Goal: Task Accomplishment & Management: Manage account settings

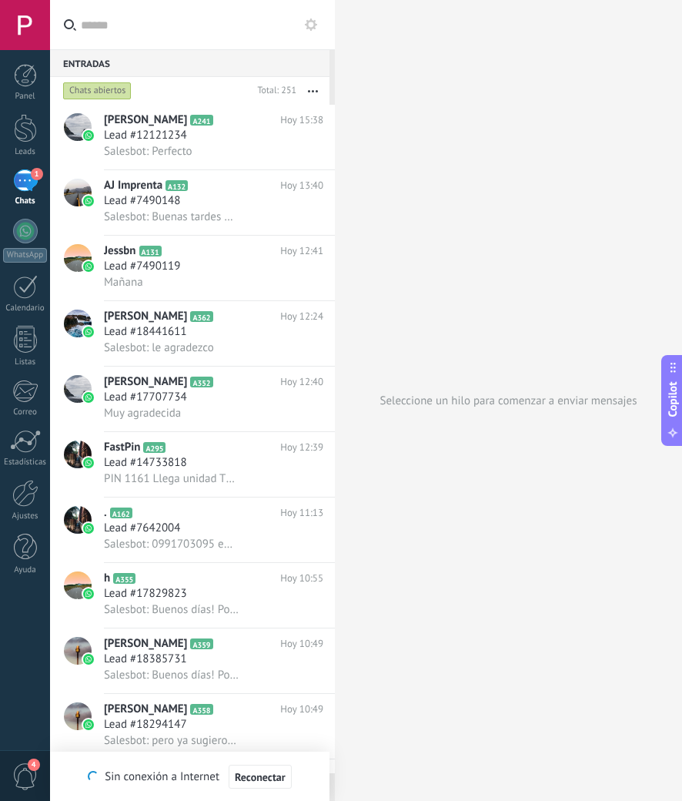
scroll to position [15, 0]
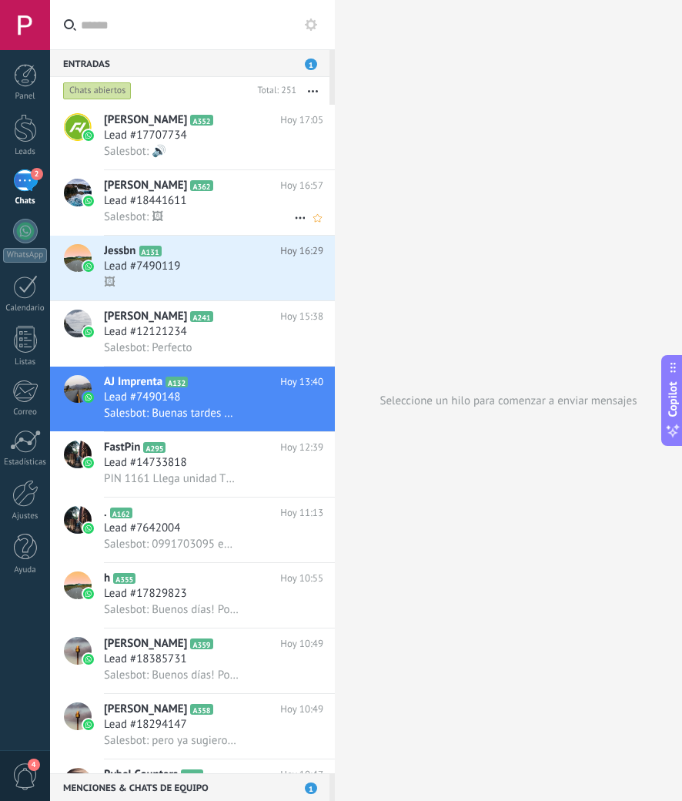
click at [209, 205] on div "Lead #18441611" at bounding box center [213, 200] width 219 height 15
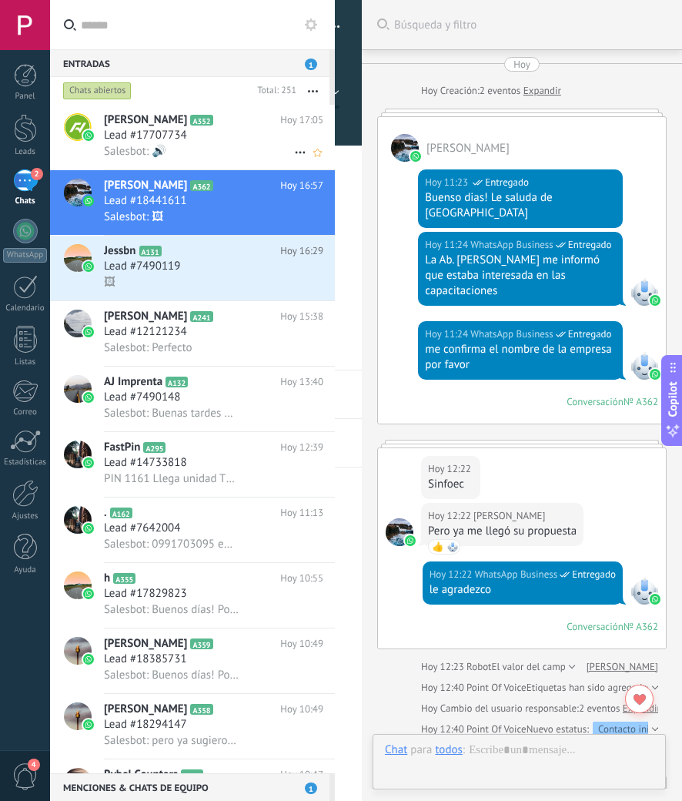
scroll to position [496, 0]
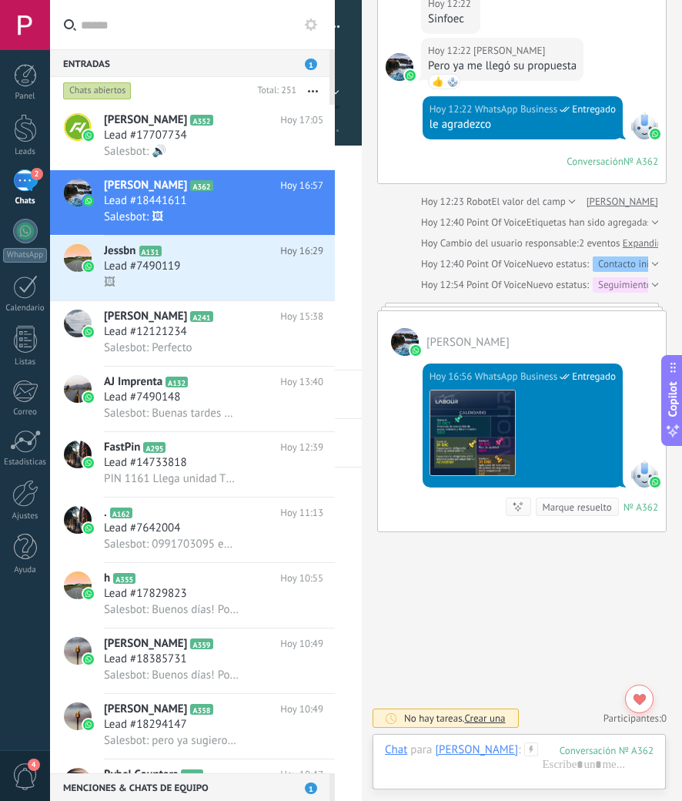
click at [0, 0] on div at bounding box center [0, 0] width 0 height 0
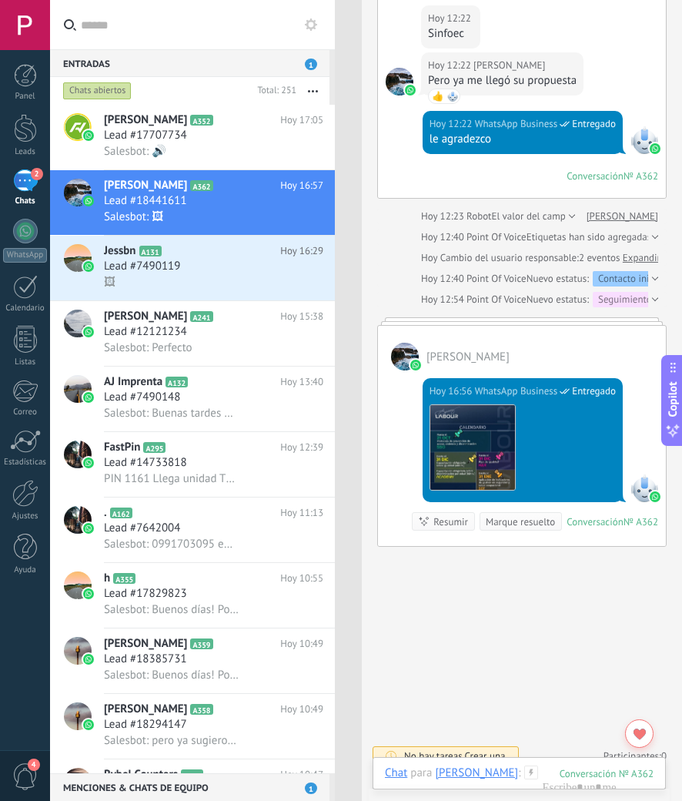
scroll to position [450, 0]
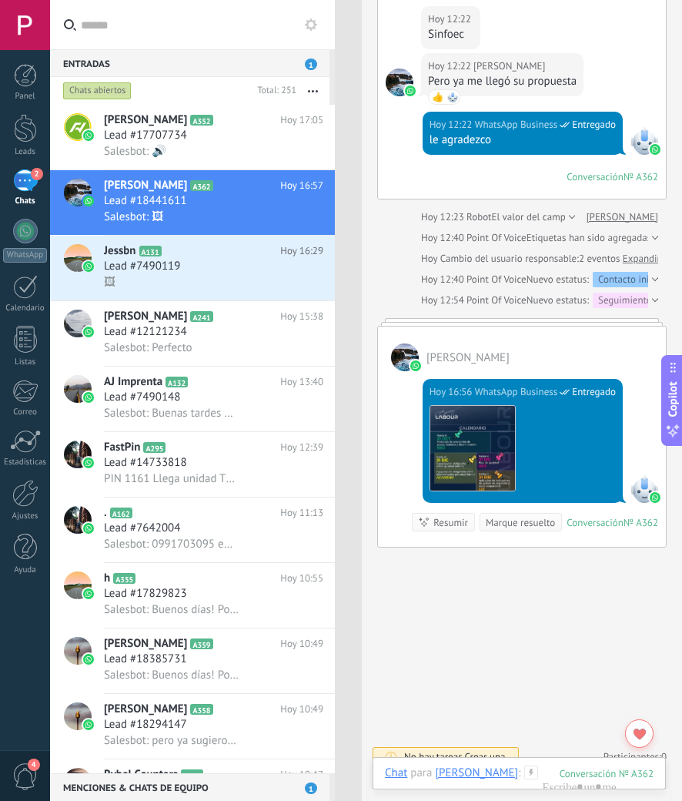
click at [0, 0] on div at bounding box center [0, 0] width 0 height 0
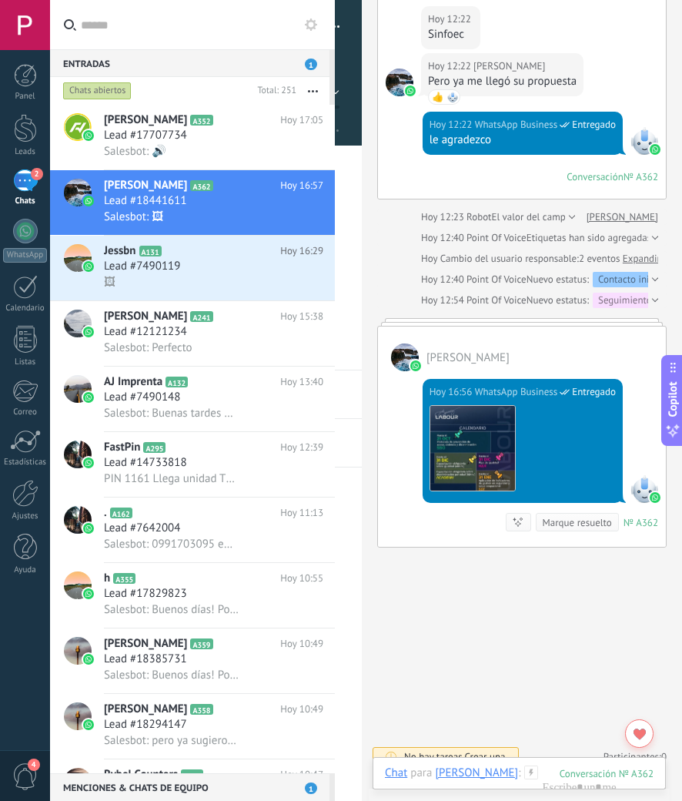
scroll to position [23, 0]
click at [340, 97] on button "Seguimiento" at bounding box center [231, 93] width 216 height 28
click at [334, 222] on span "Esperando respuesta de lead" at bounding box center [224, 224] width 220 height 15
click at [176, 785] on button "Guardar" at bounding box center [149, 775] width 53 height 29
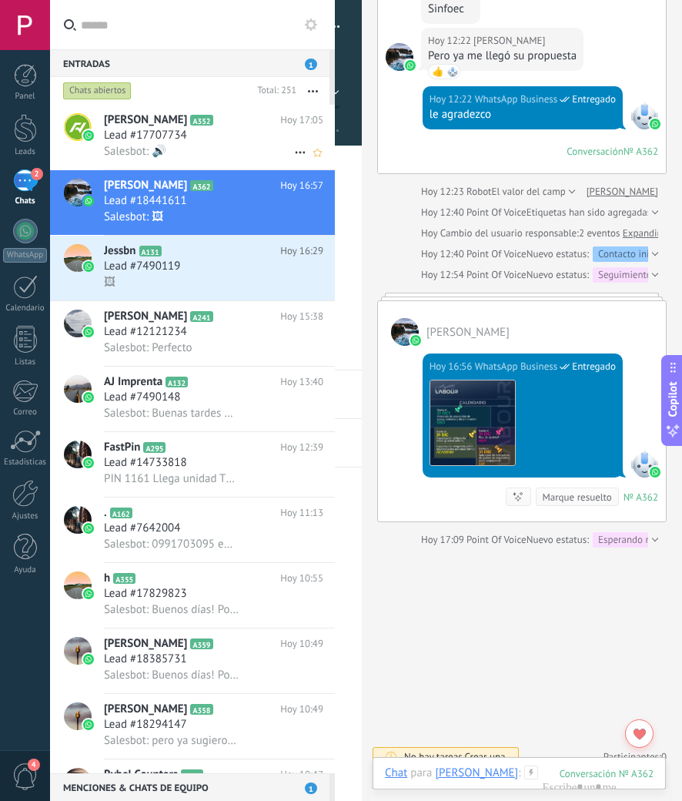
click at [212, 146] on div "Salesbot: 🔊" at bounding box center [213, 151] width 219 height 16
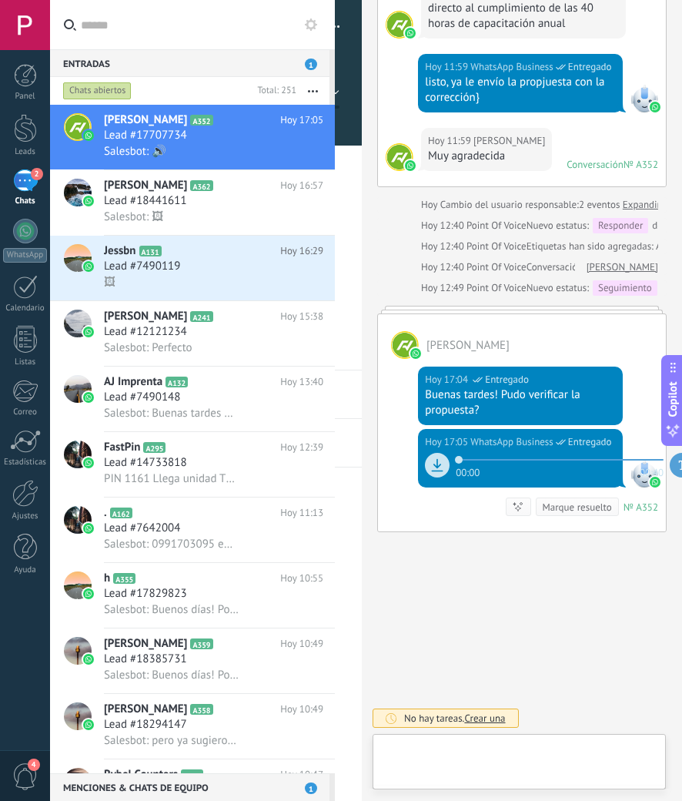
scroll to position [23, 0]
click at [0, 0] on div at bounding box center [0, 0] width 0 height 0
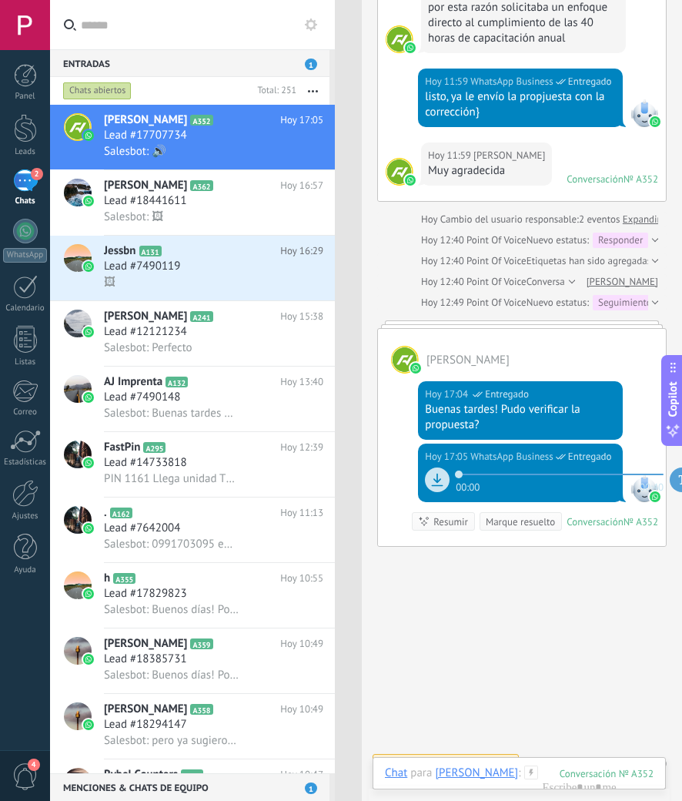
scroll to position [1417, 0]
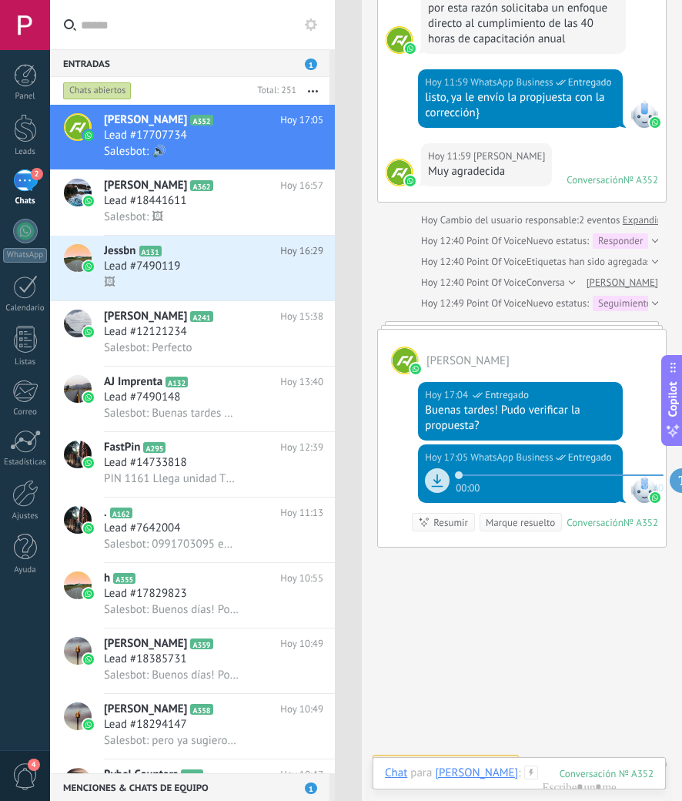
click at [0, 0] on div at bounding box center [0, 0] width 0 height 0
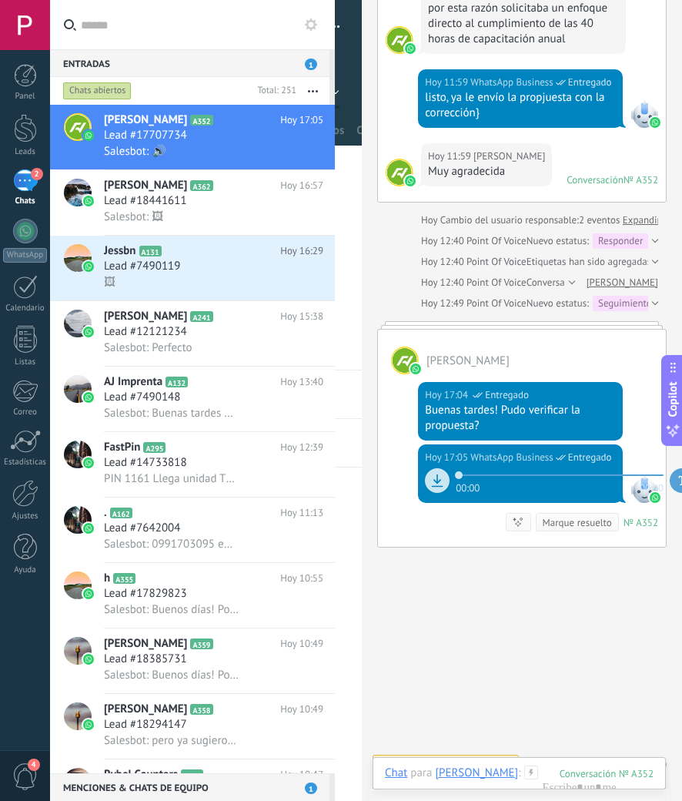
scroll to position [23, 0]
click at [170, 257] on icon at bounding box center [173, 250] width 15 height 15
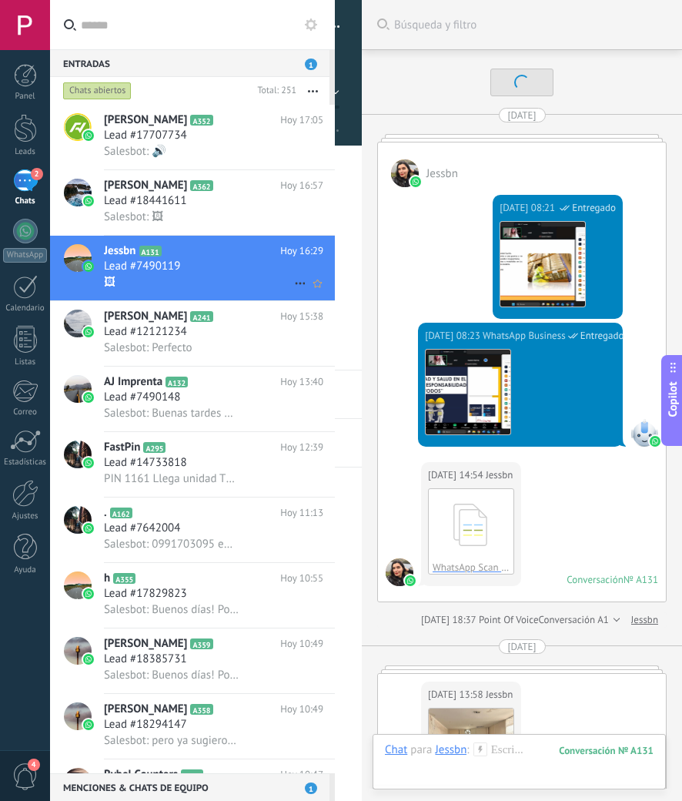
click at [295, 283] on use at bounding box center [300, 284] width 10 height 2
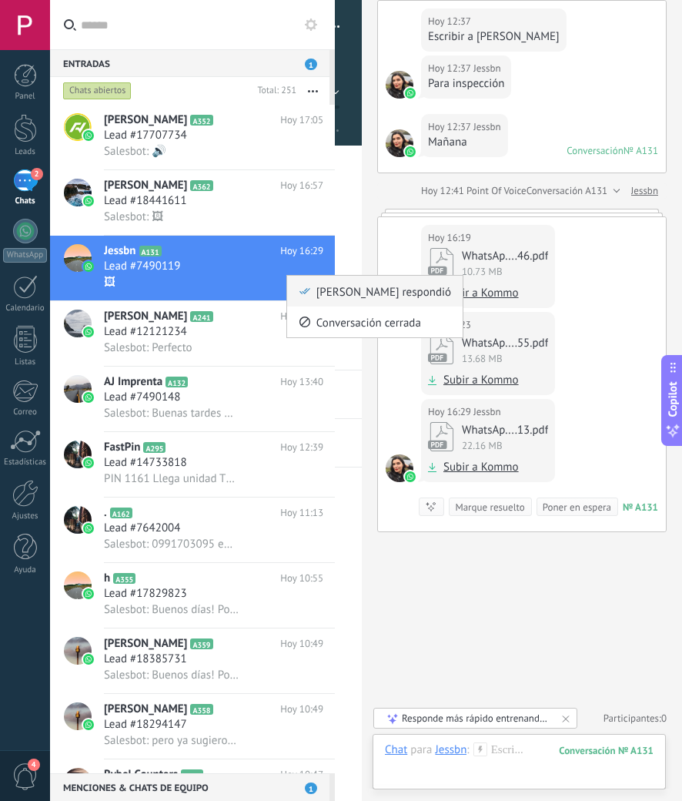
click at [303, 292] on use at bounding box center [304, 291] width 11 height 6
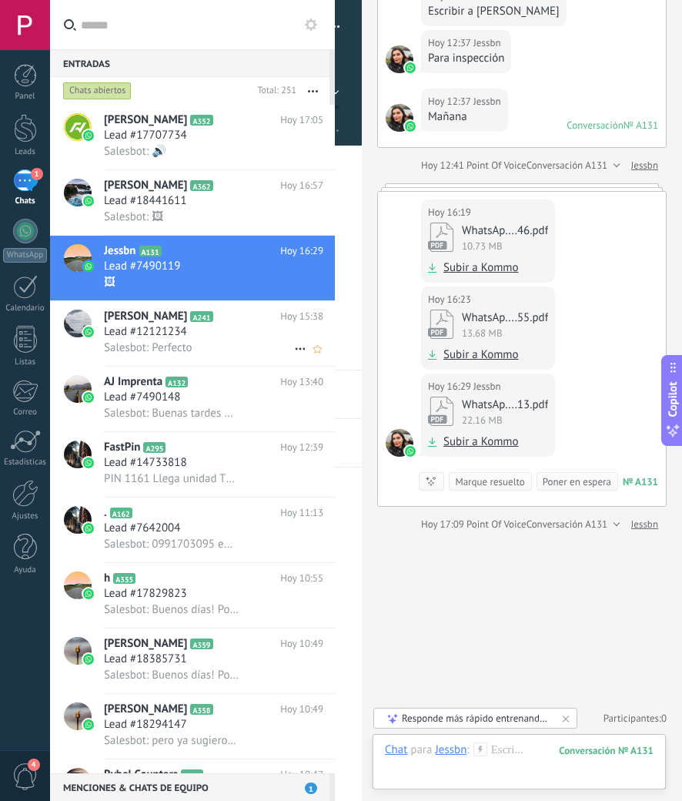
scroll to position [5990, 0]
click at [218, 123] on icon at bounding box center [225, 119] width 15 height 15
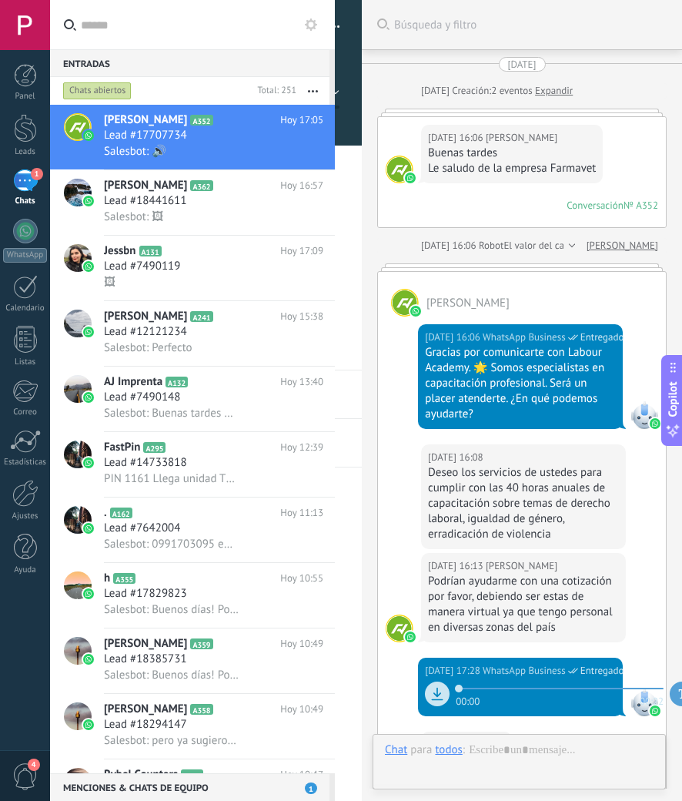
type textarea "**********"
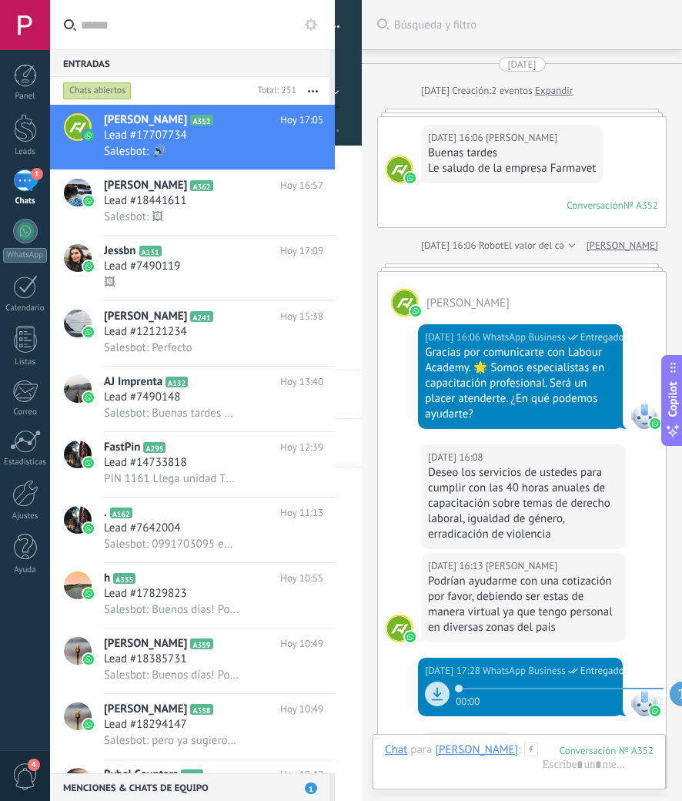
scroll to position [1708, 0]
